Goal: Find specific page/section: Find specific page/section

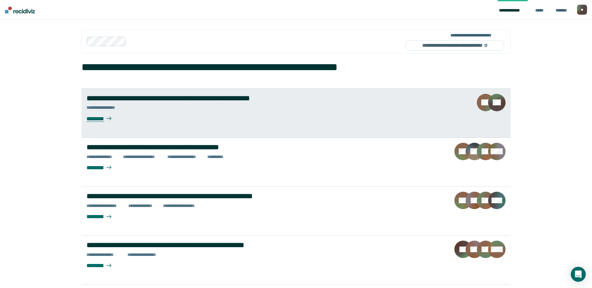
click at [96, 118] on div "********" at bounding box center [103, 116] width 35 height 12
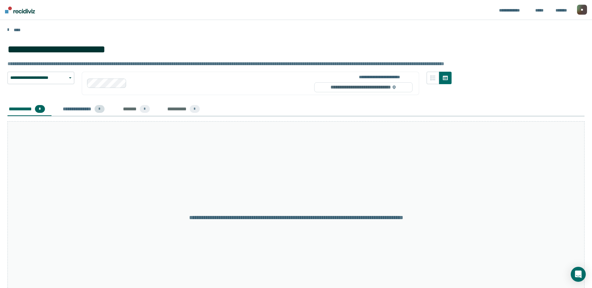
click at [95, 116] on div "**********" at bounding box center [86, 110] width 50 height 14
